Goal: Obtain resource: Obtain resource

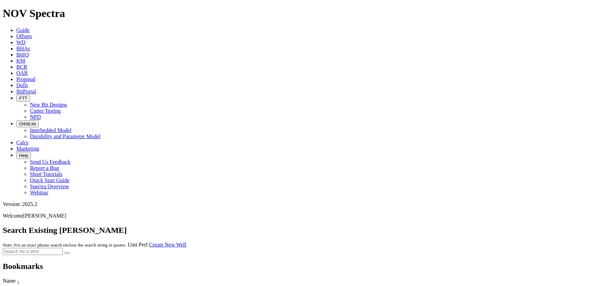
click at [32, 33] on link "Offsets" at bounding box center [24, 36] width 16 height 6
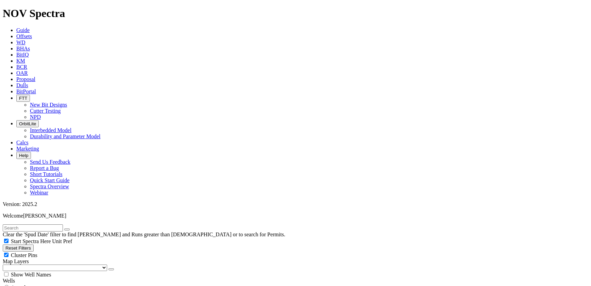
click at [63, 224] on input "text" at bounding box center [33, 227] width 60 height 7
type input "una nw"
radio input "true"
radio input "false"
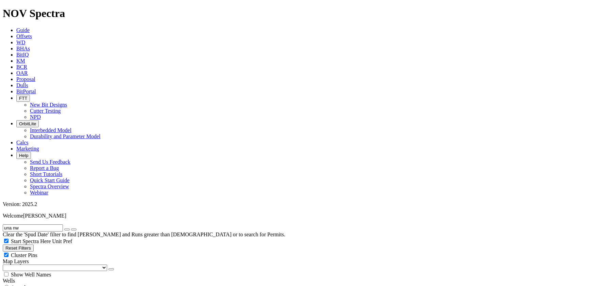
radio input "false"
radio input "true"
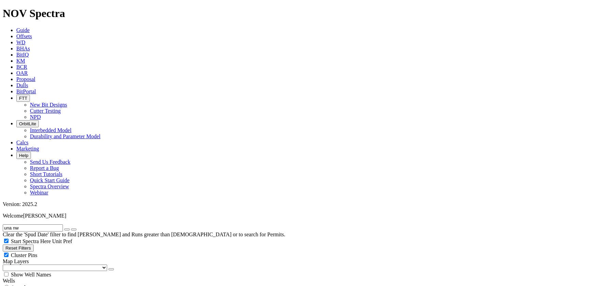
radio input "false"
type input "5"
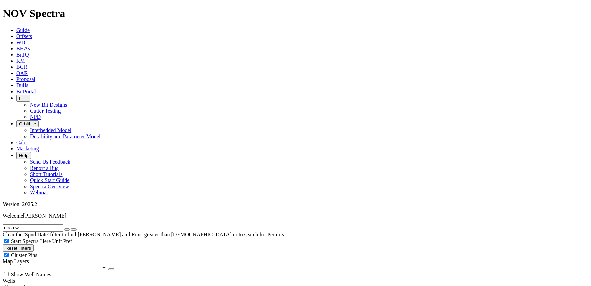
type input "[DATE]"
click at [67, 229] on icon "button" at bounding box center [67, 229] width 0 height 0
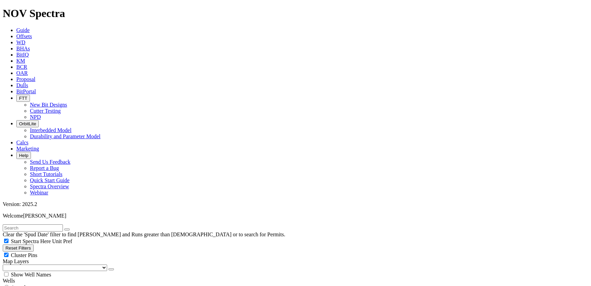
select select "8.5"
checkbox input "false"
select select "? number:8.5 ?"
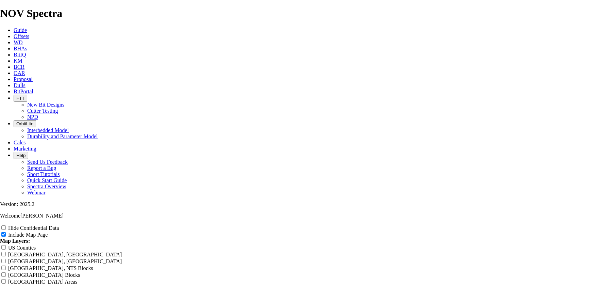
scroll to position [822, 0]
click at [504, 224] on div "Hide Confidential Data Include Map Page Map Layers: [GEOGRAPHIC_DATA] Counties …" at bounding box center [295, 284] width 591 height 120
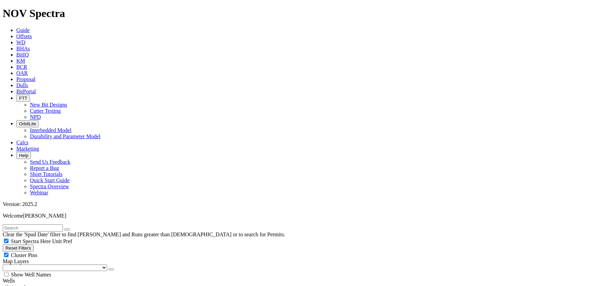
drag, startPoint x: 34, startPoint y: 128, endPoint x: 75, endPoint y: 128, distance: 41.5
type input "3"
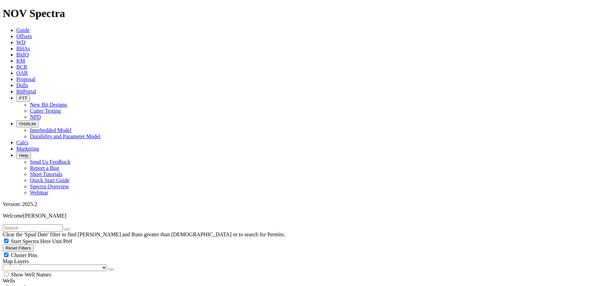
scroll to position [433, 0]
type input "20000"
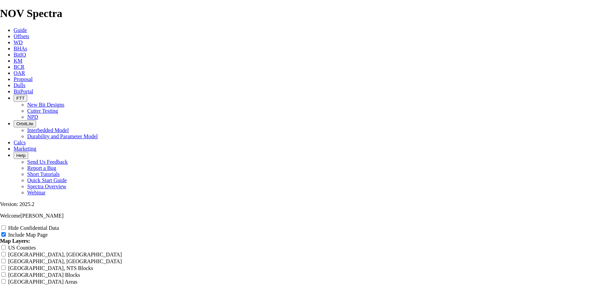
scroll to position [1162, 0]
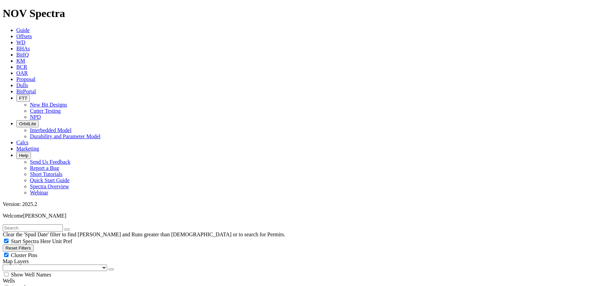
scroll to position [463, 0]
type input "12000"
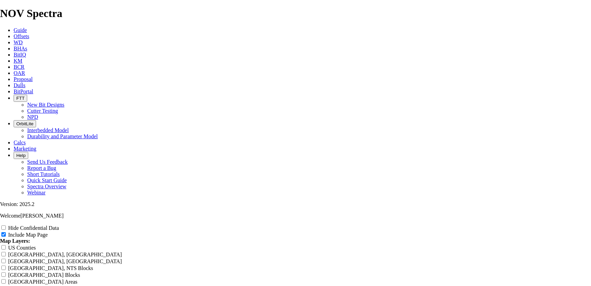
click at [502, 224] on div "Hide Confidential Data Include Map Page Map Layers: [GEOGRAPHIC_DATA] Counties …" at bounding box center [295, 284] width 591 height 120
